Goal: Information Seeking & Learning: Learn about a topic

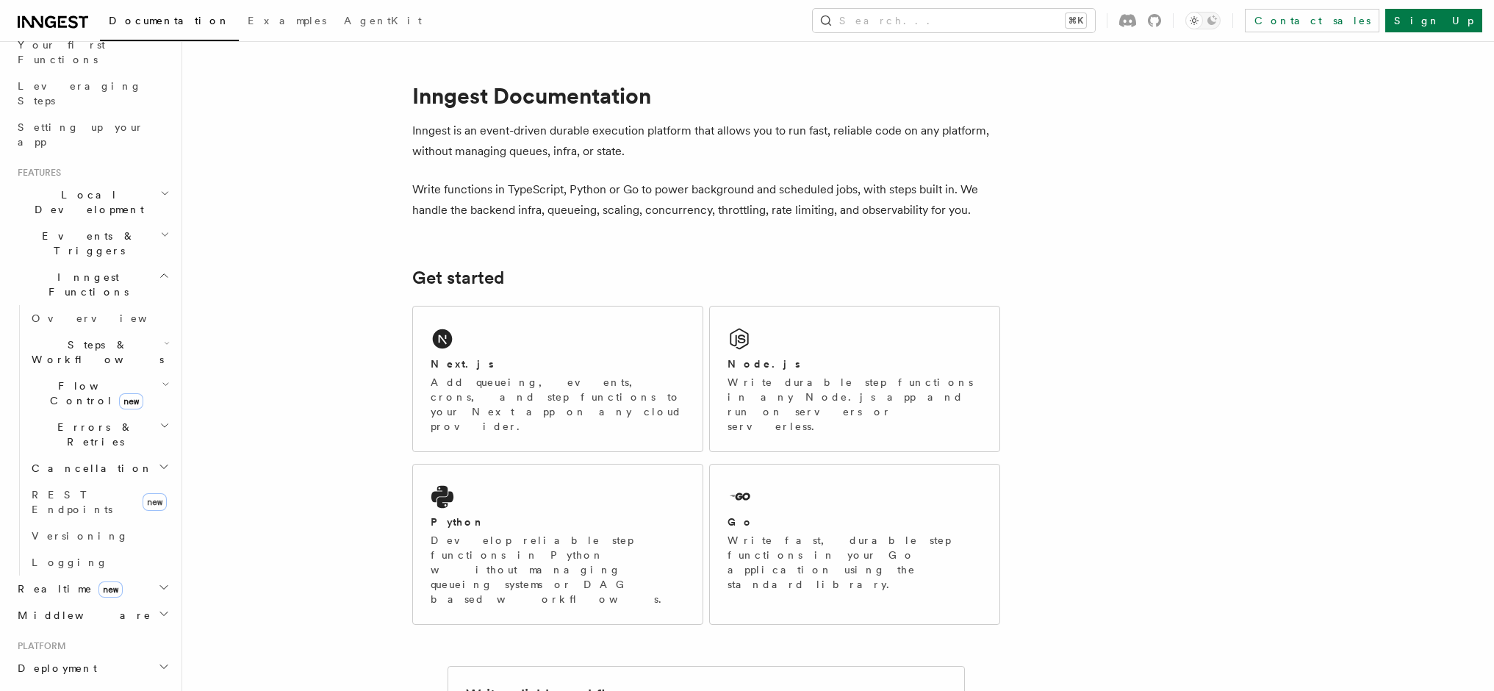
scroll to position [213, 0]
click at [33, 413] on span "Errors & Retries" at bounding box center [93, 427] width 134 height 29
click at [51, 456] on span "Overview" at bounding box center [121, 462] width 151 height 12
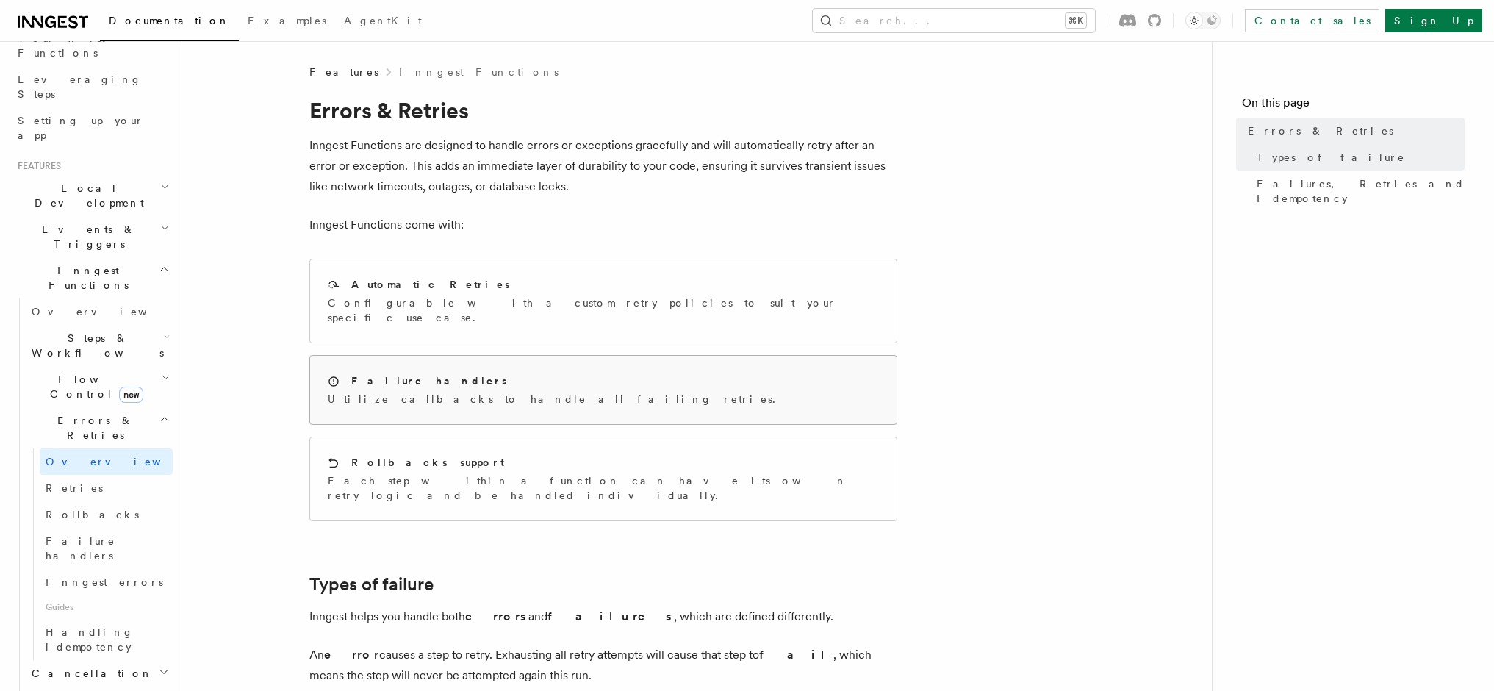
click at [449, 373] on div "Failure handlers" at bounding box center [556, 380] width 456 height 15
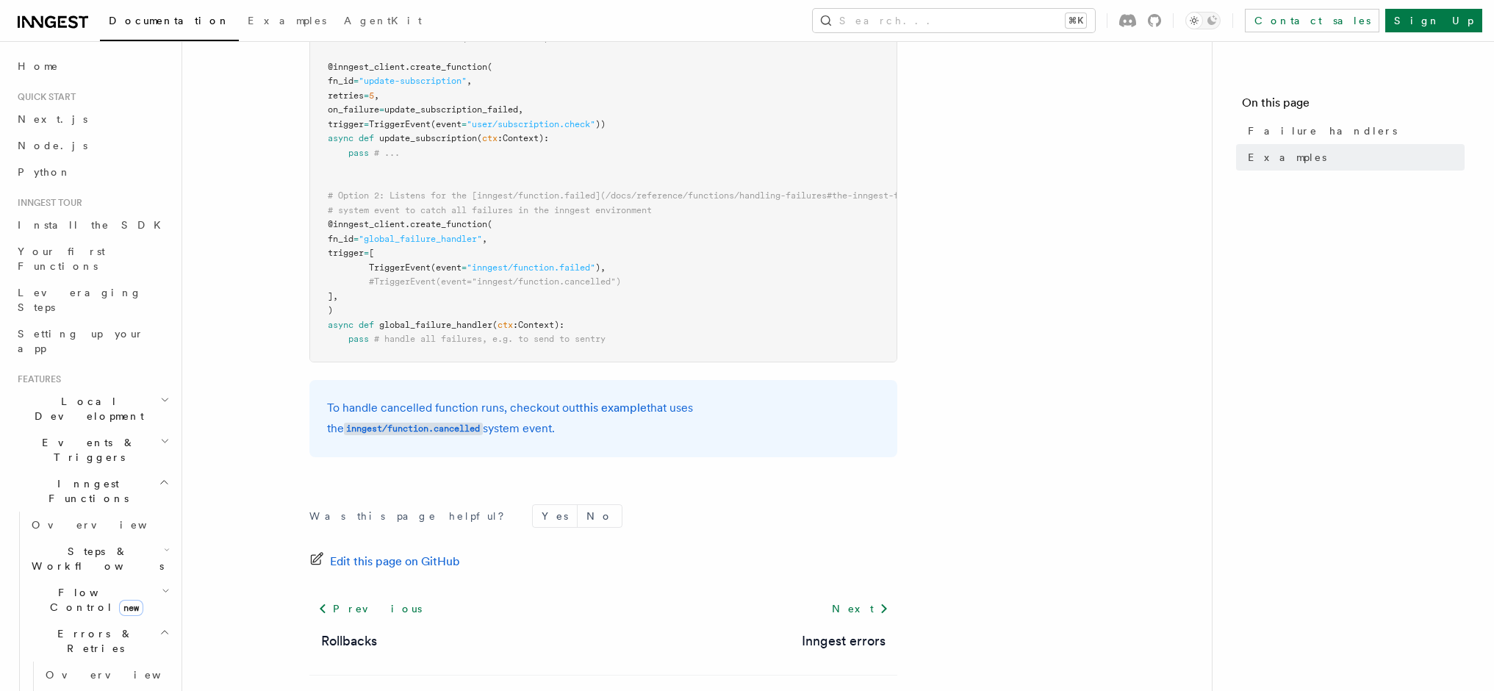
scroll to position [499, 0]
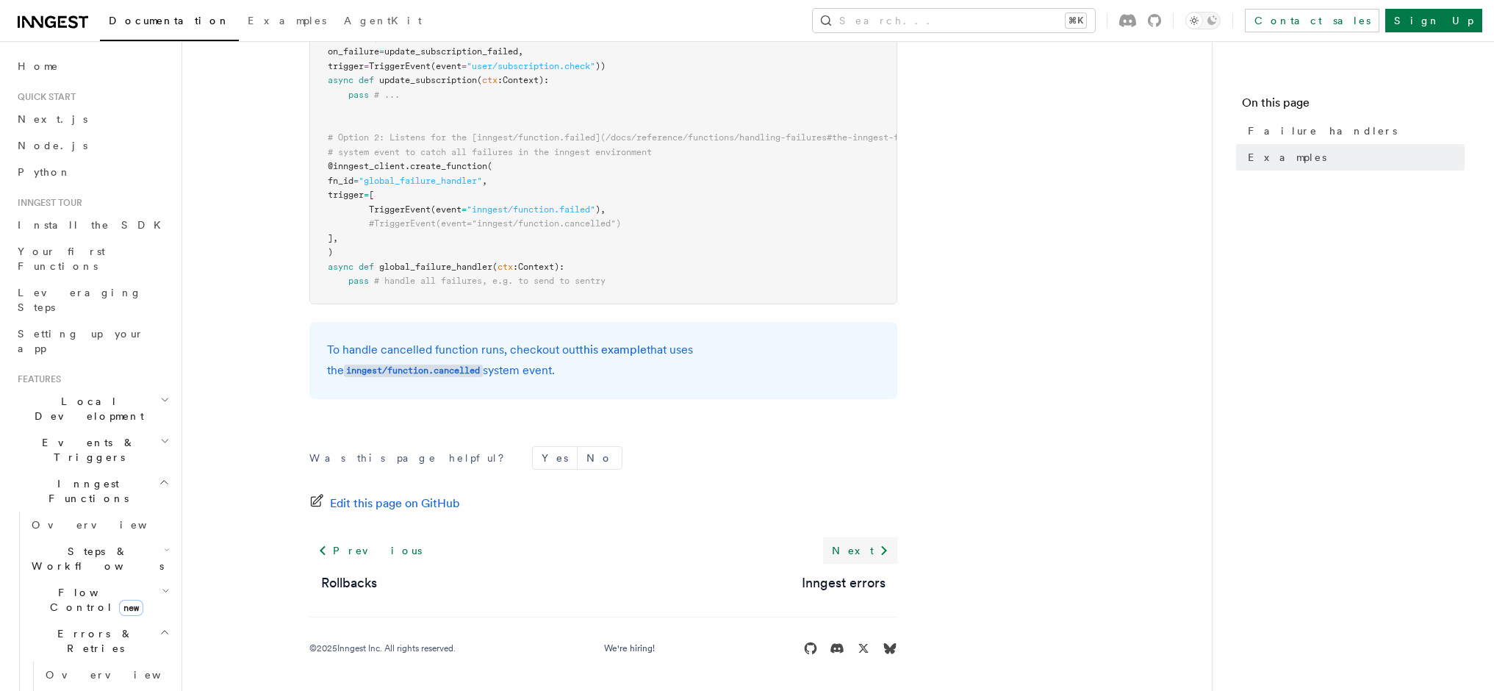
click at [888, 553] on icon at bounding box center [884, 551] width 18 height 18
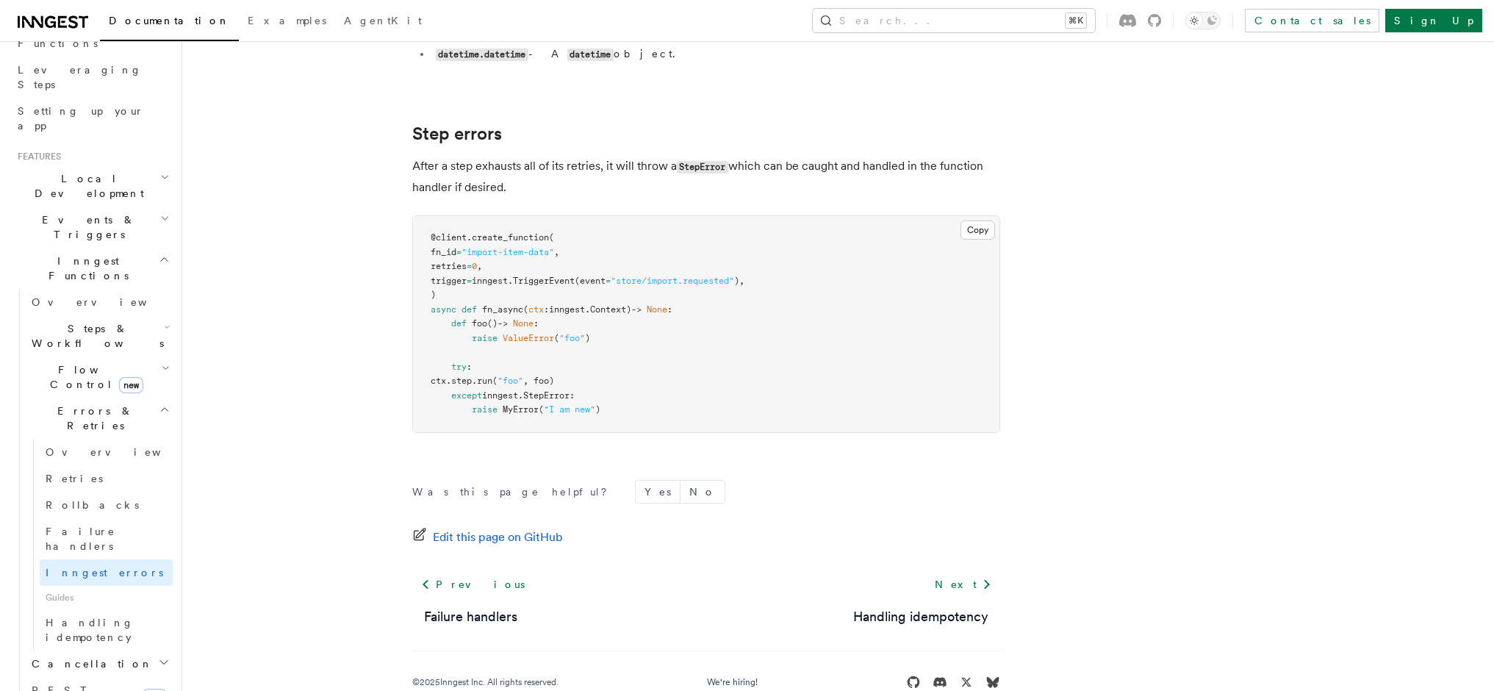
scroll to position [226, 0]
click at [97, 436] on link "Overview" at bounding box center [106, 449] width 133 height 26
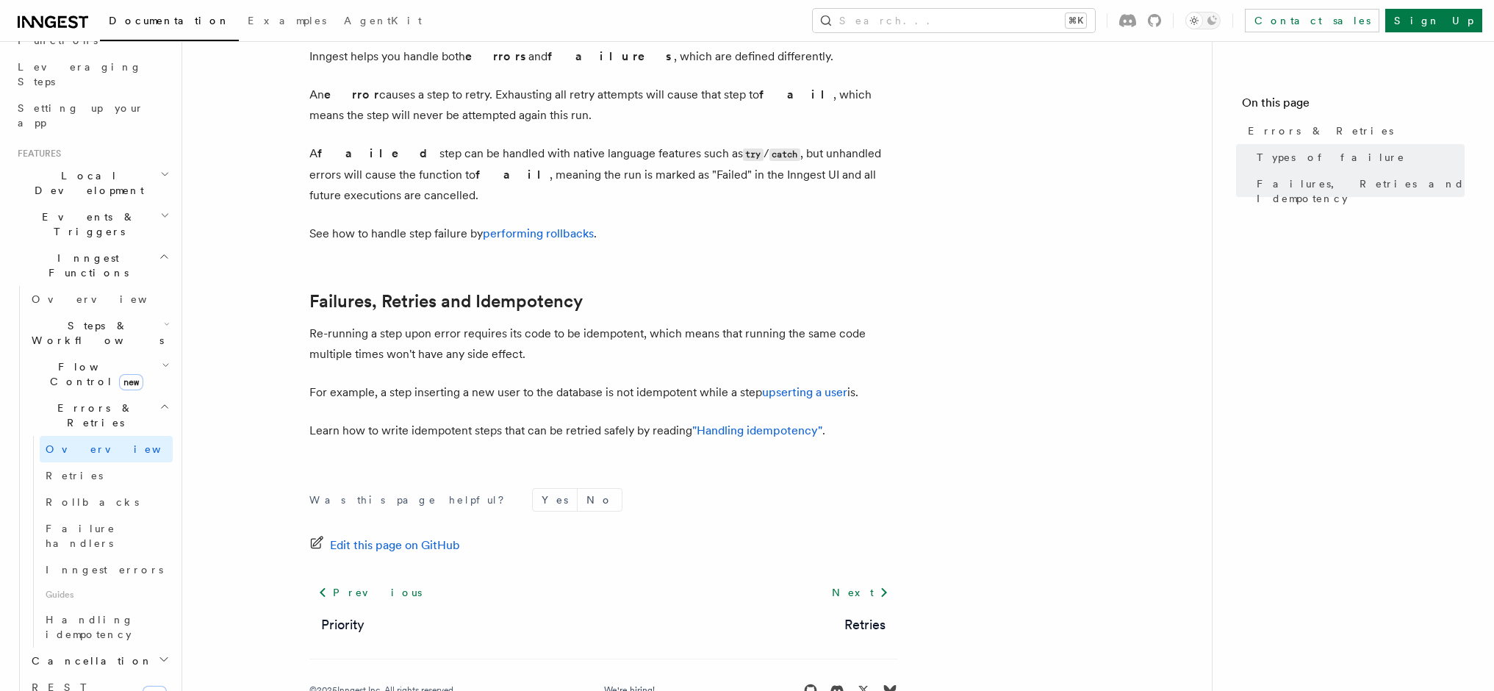
scroll to position [572, 0]
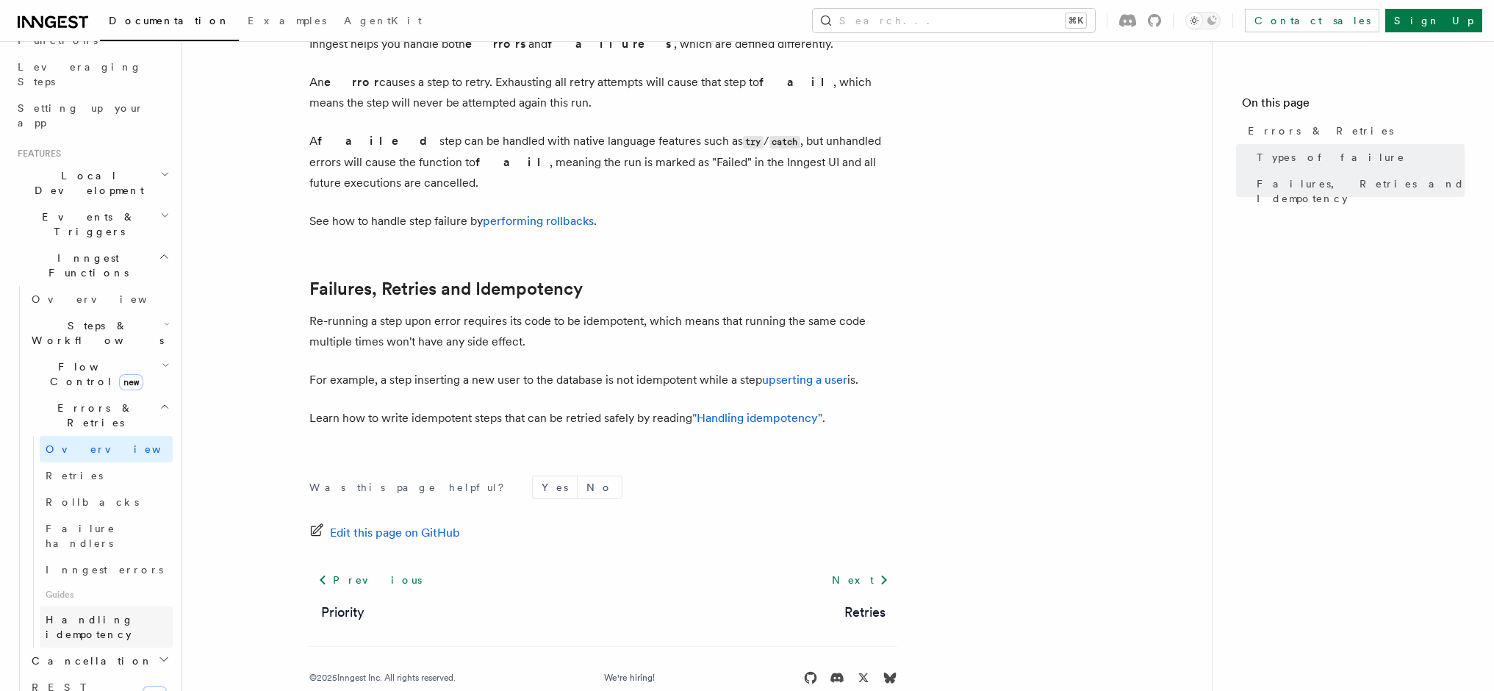
click at [134, 614] on span "Handling idempotency" at bounding box center [90, 627] width 88 height 26
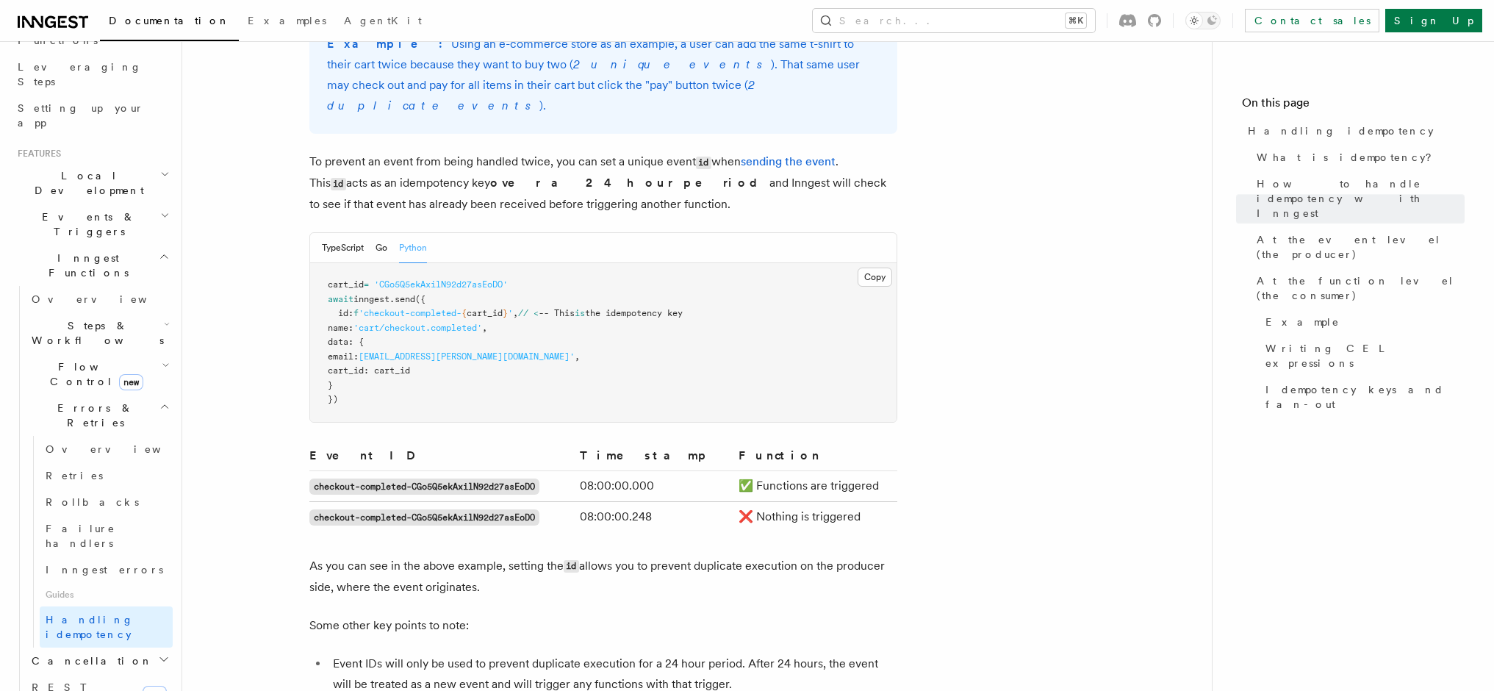
scroll to position [695, 0]
